Goal: Information Seeking & Learning: Learn about a topic

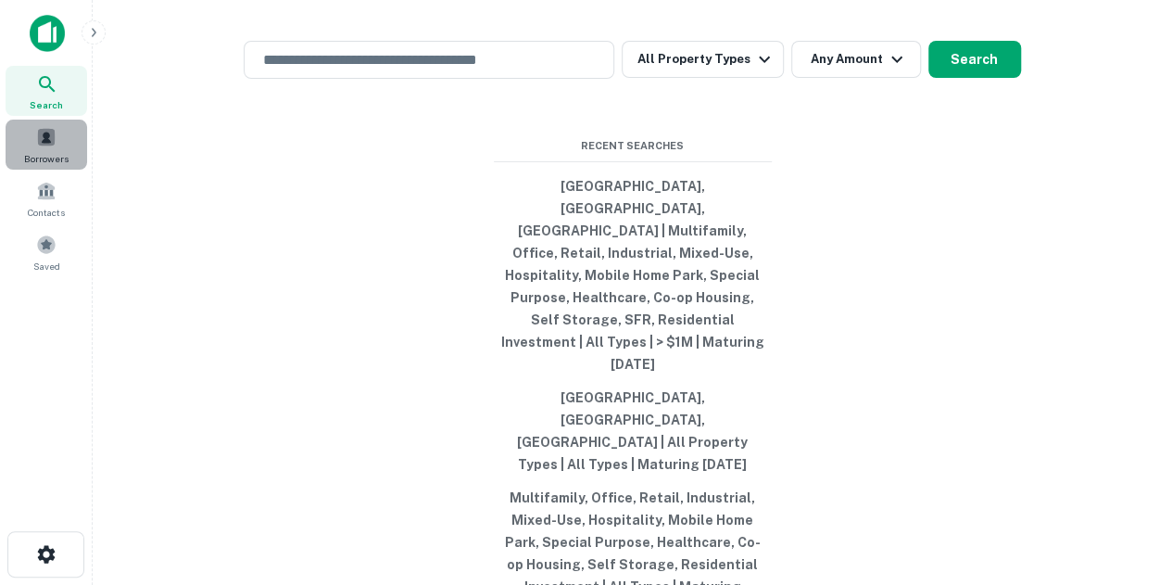
click at [53, 136] on span at bounding box center [46, 137] width 20 height 20
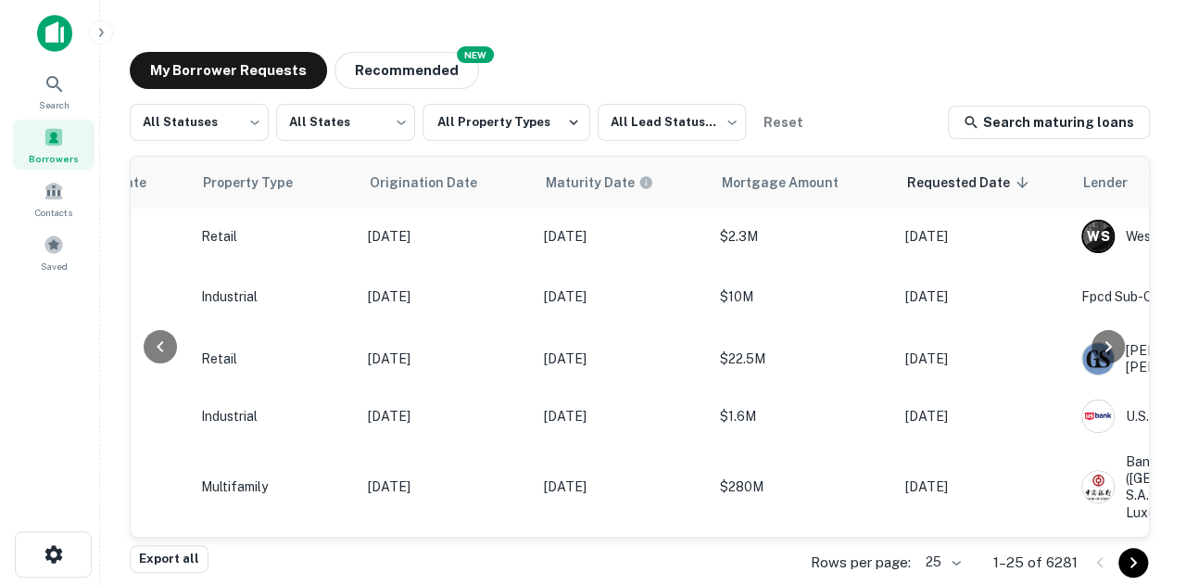
scroll to position [0, 727]
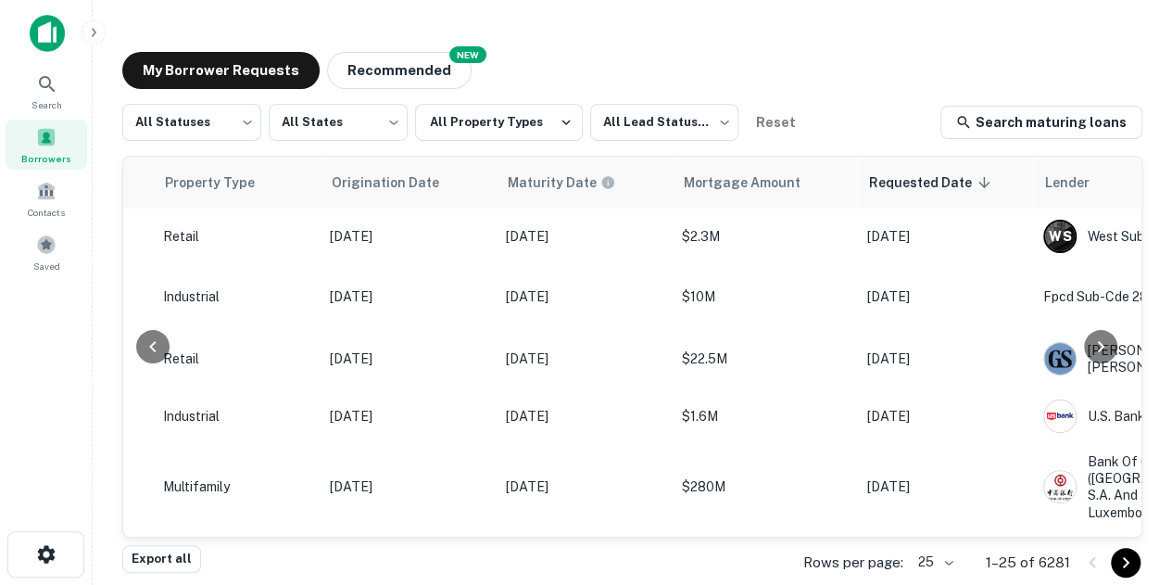
click at [954, 559] on body "Search Borrowers Contacts Saved My Borrower Requests NEW Recommended All Status…" at bounding box center [586, 292] width 1172 height 585
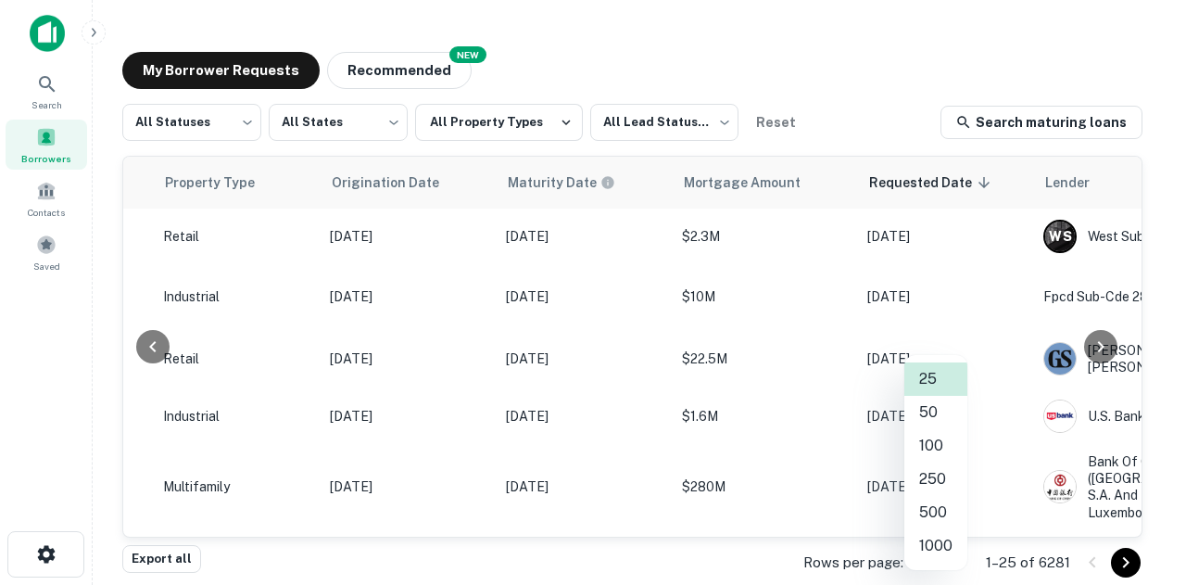
click at [950, 539] on li "1000" at bounding box center [935, 545] width 63 height 33
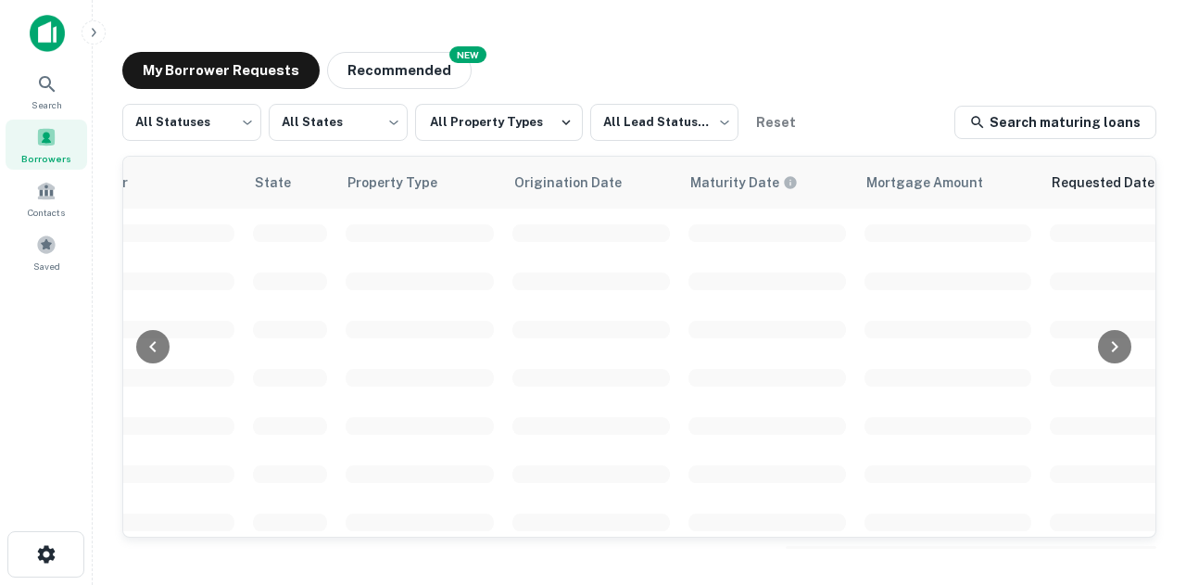
scroll to position [0, 534]
click at [799, 71] on div "My Borrower Requests NEW Recommended" at bounding box center [639, 70] width 1034 height 37
click at [802, 69] on div "My Borrower Requests NEW Recommended" at bounding box center [639, 70] width 1034 height 37
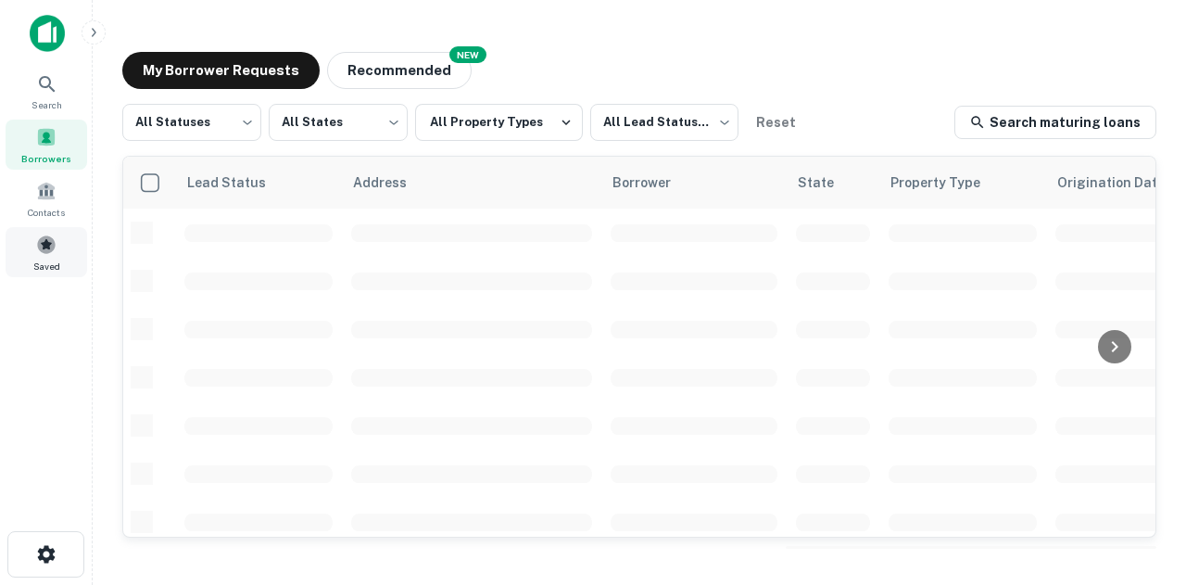
click at [56, 253] on span at bounding box center [46, 244] width 20 height 20
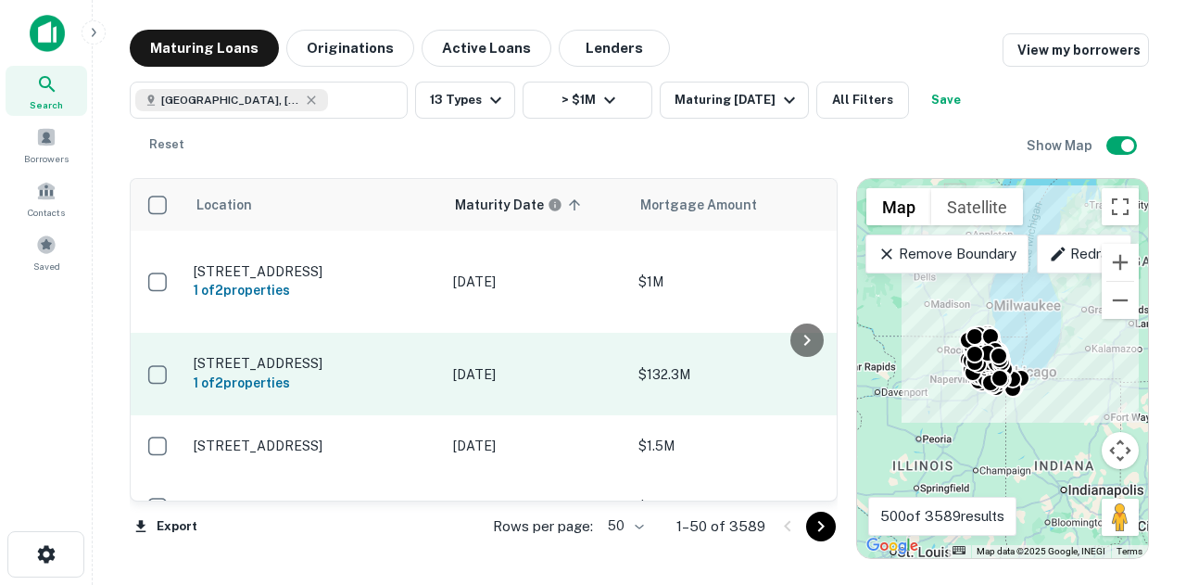
scroll to position [93, 0]
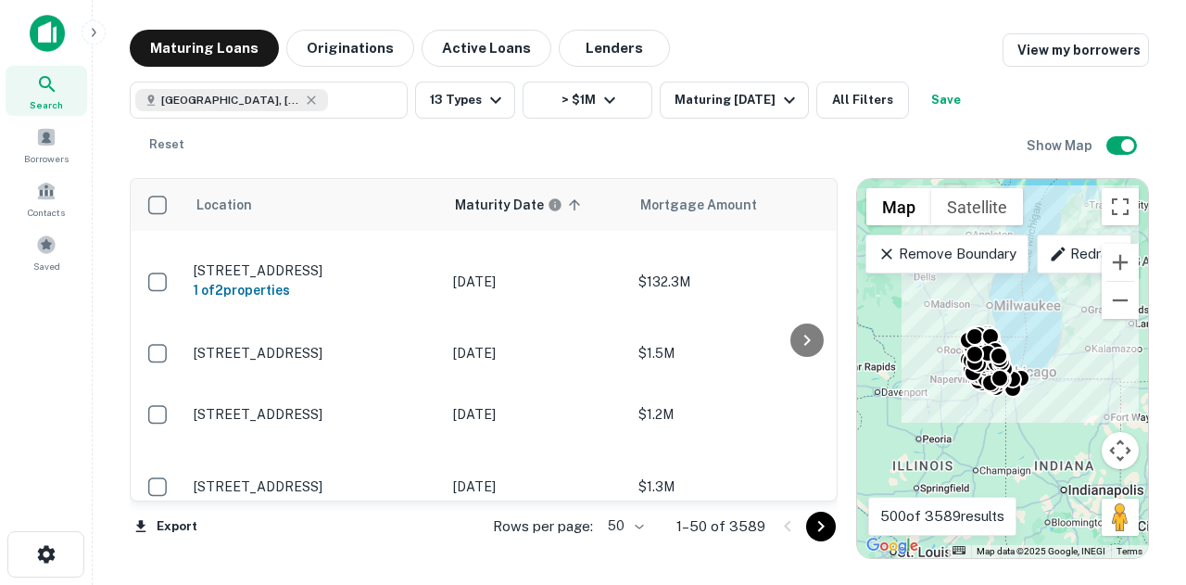
click at [641, 526] on body "Search Borrowers Contacts Saved Maturing Loans Originations Active Loans Lender…" at bounding box center [593, 292] width 1186 height 585
click at [634, 545] on li "100" at bounding box center [627, 545] width 54 height 33
click at [634, 546] on div "Location Maturity Date sorted ascending Mortgage Amount Borrower Lender Purpose…" at bounding box center [484, 368] width 708 height 381
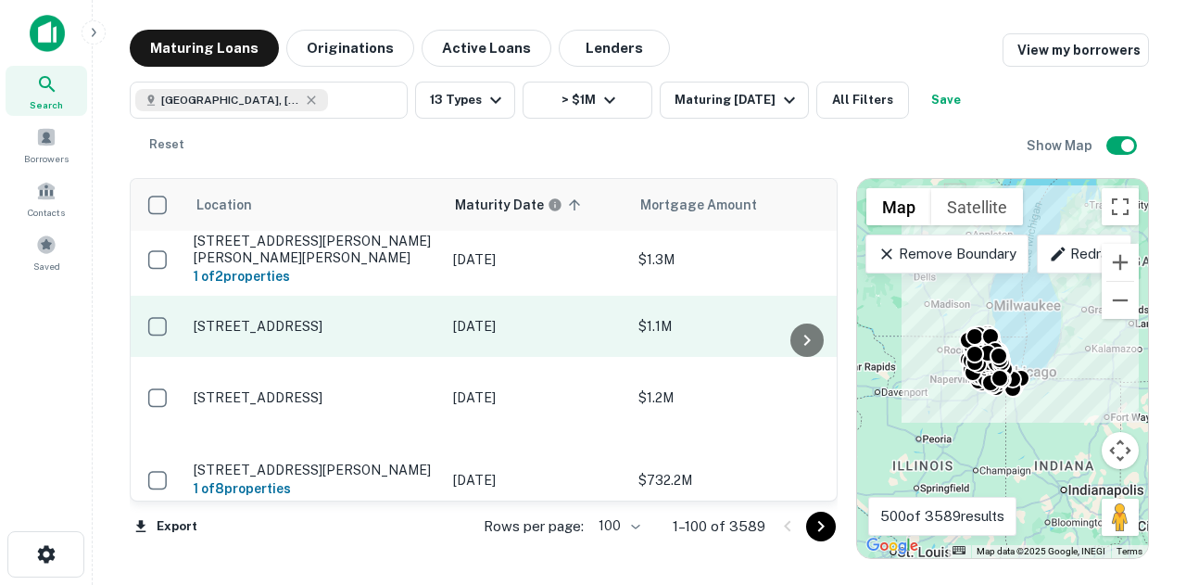
scroll to position [1575, 0]
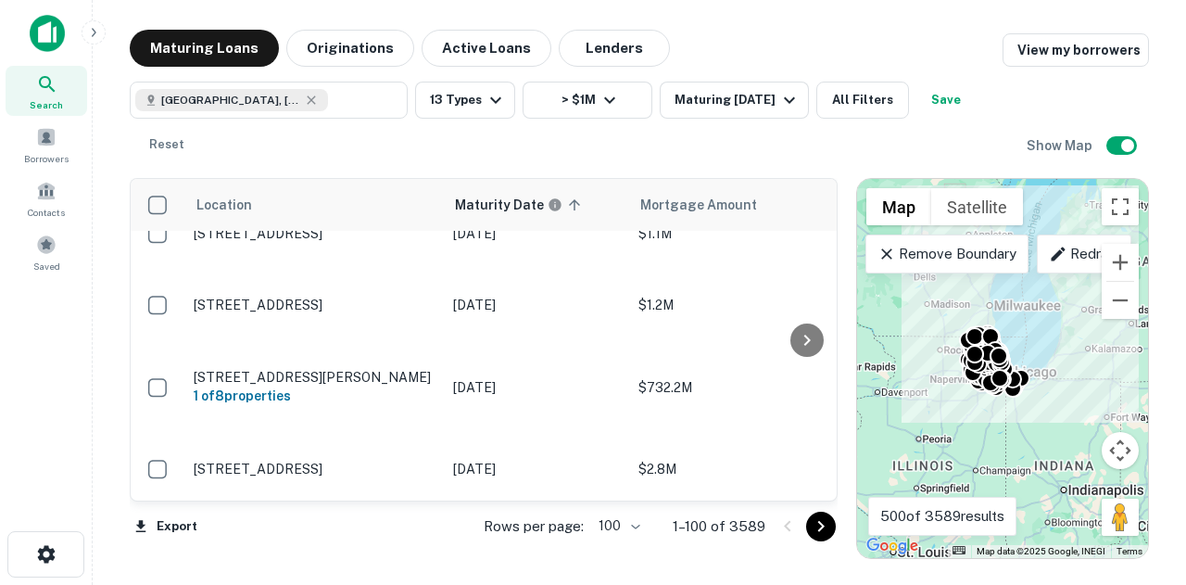
drag, startPoint x: 663, startPoint y: 369, endPoint x: 889, endPoint y: 172, distance: 298.8
click at [903, 163] on div "Maturing Loans Originations Active Loans Lenders View my borrowers [GEOGRAPHIC_…" at bounding box center [639, 294] width 1019 height 529
click at [831, 151] on div "[GEOGRAPHIC_DATA], [GEOGRAPHIC_DATA], [GEOGRAPHIC_DATA] ​ 13 Types > $1M Maturi…" at bounding box center [578, 123] width 897 height 82
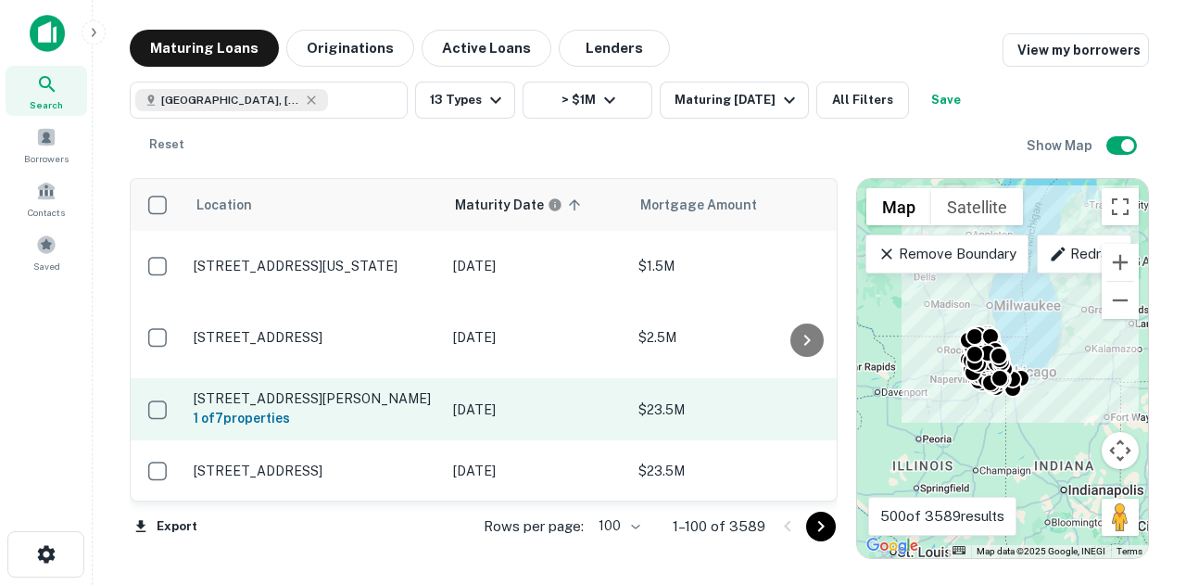
scroll to position [2780, 0]
